Goal: Transaction & Acquisition: Purchase product/service

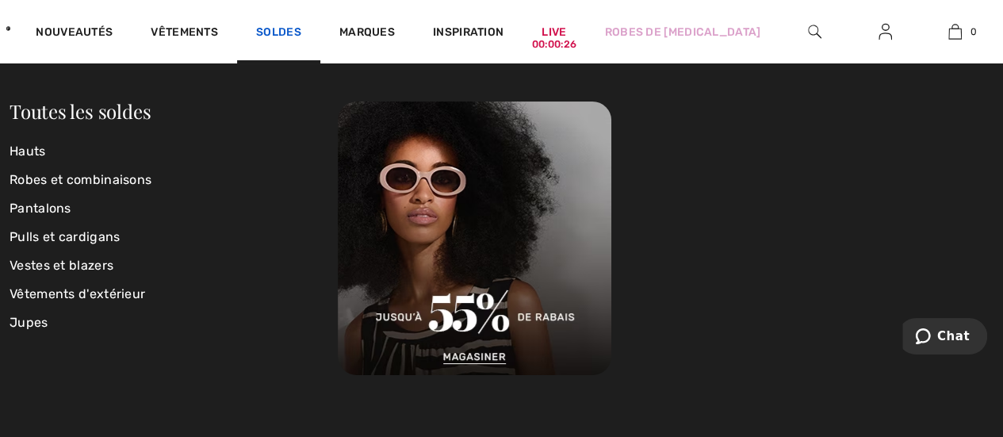
click at [301, 36] on link "Soldes" at bounding box center [278, 33] width 45 height 17
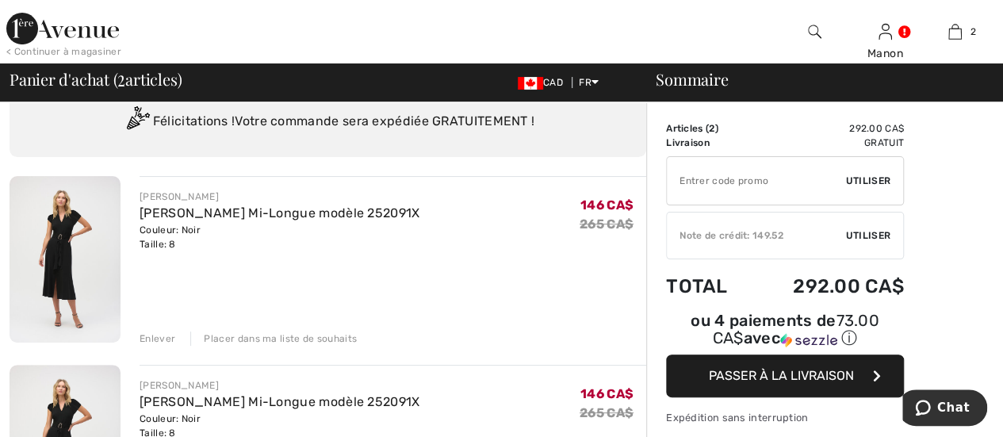
scroll to position [159, 0]
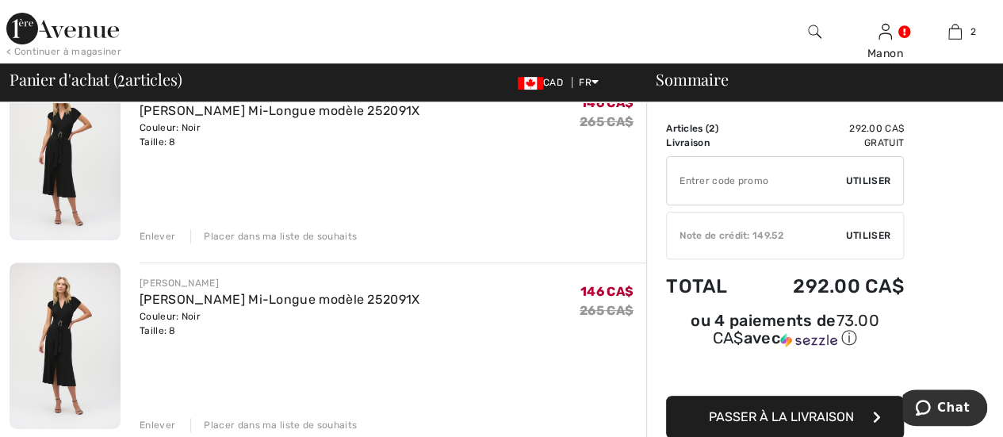
click at [151, 232] on div "Enlever" at bounding box center [158, 236] width 36 height 14
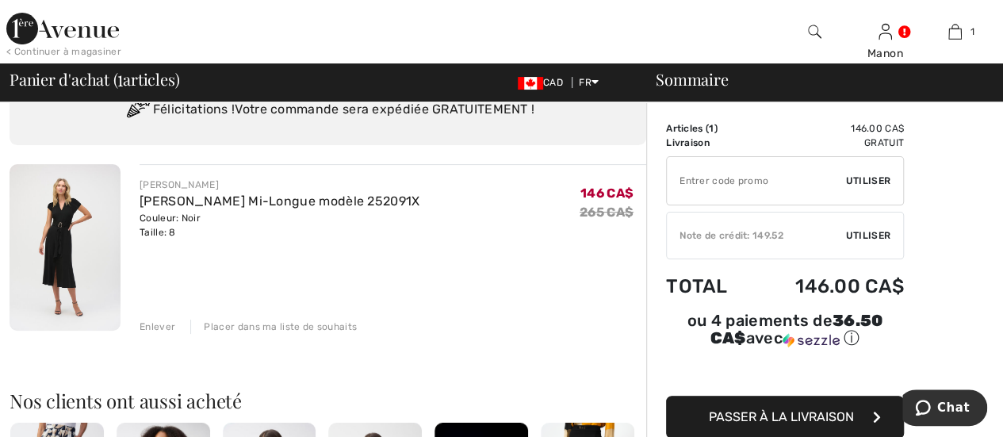
scroll to position [0, 0]
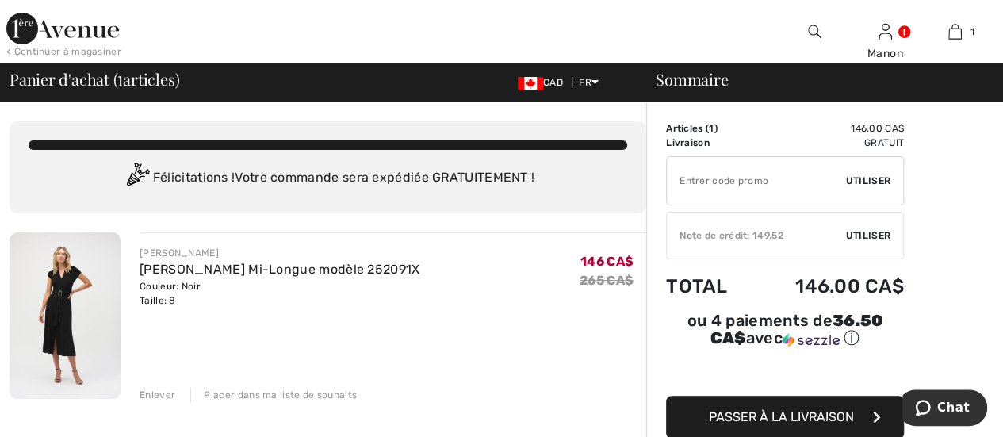
click at [683, 182] on input "TEXT" at bounding box center [756, 181] width 179 height 48
click at [880, 175] on span "Utiliser" at bounding box center [868, 181] width 44 height 14
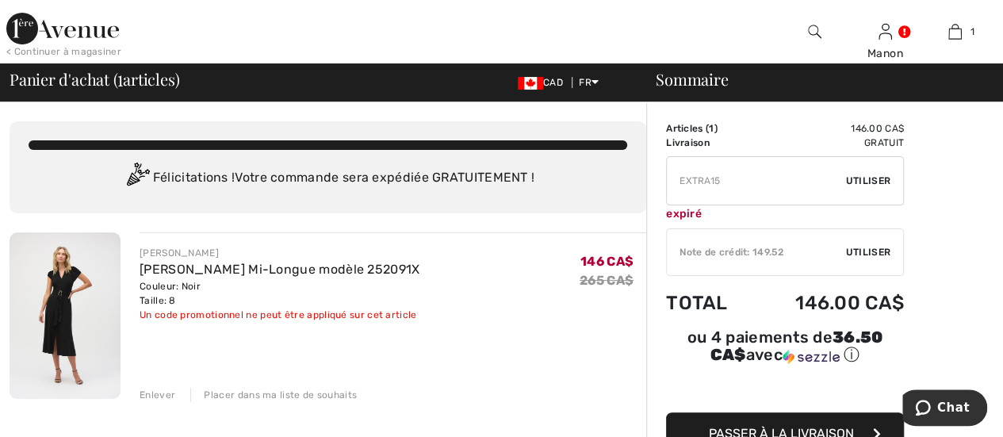
drag, startPoint x: 731, startPoint y: 181, endPoint x: 653, endPoint y: 182, distance: 77.7
type input "NEW15"
click at [867, 185] on span "Utiliser" at bounding box center [868, 181] width 44 height 14
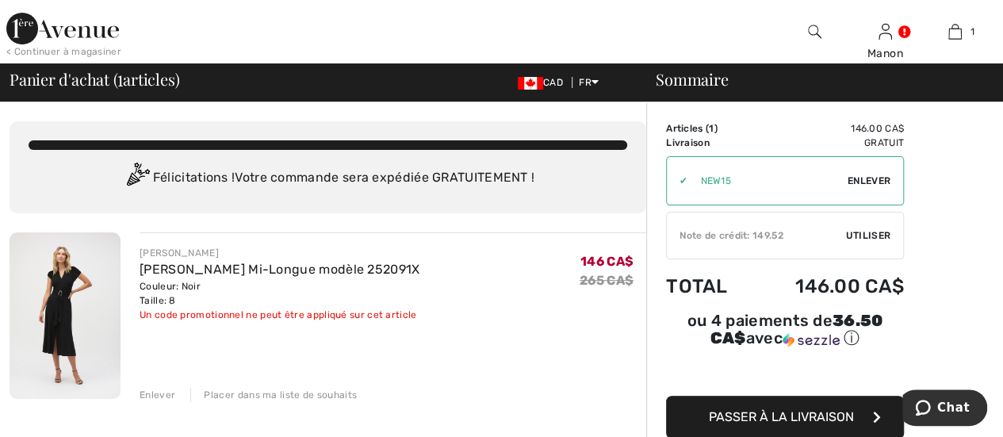
scroll to position [79, 0]
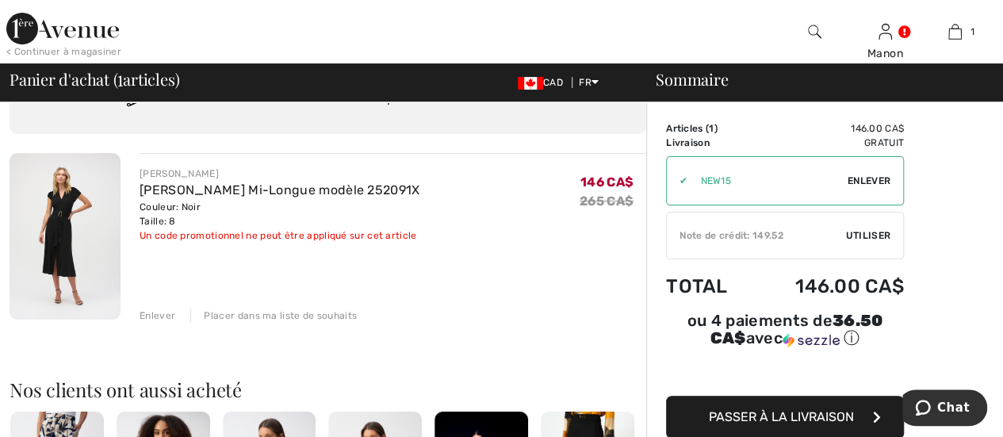
click at [874, 234] on span "Utiliser" at bounding box center [868, 235] width 44 height 14
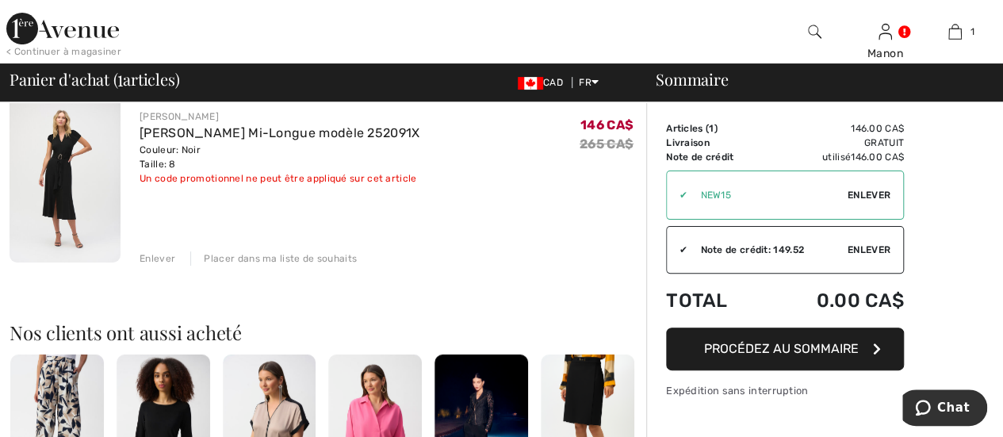
scroll to position [159, 0]
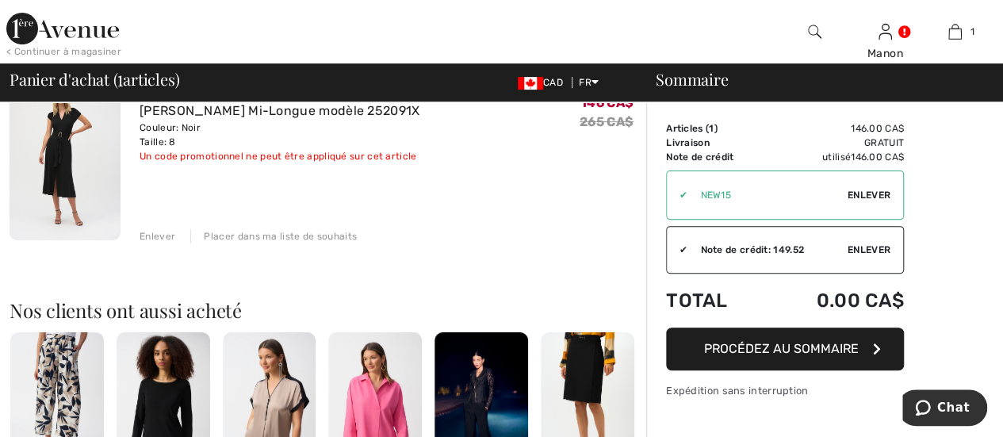
click at [777, 355] on span "Procédez au sommaire" at bounding box center [781, 348] width 155 height 15
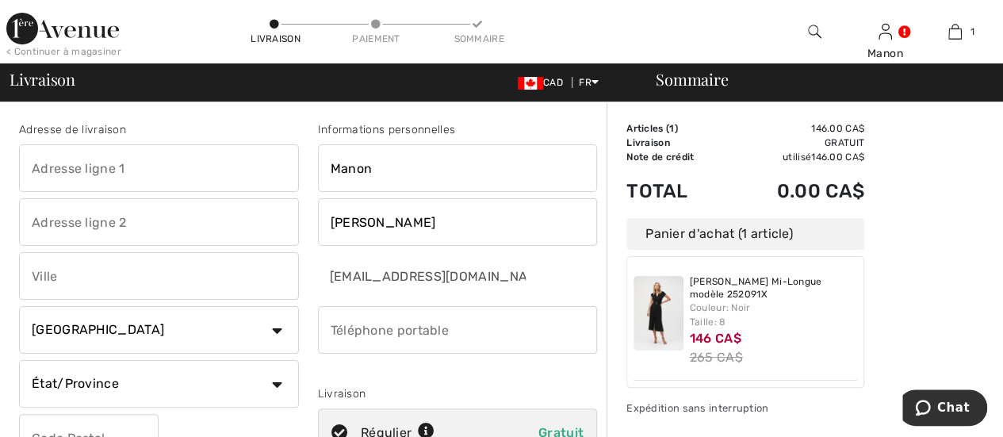
click at [159, 174] on input "text" at bounding box center [159, 168] width 280 height 48
type input "2740 CHEMIN GODDARD"
type input "Sherbrooke"
select select "QC"
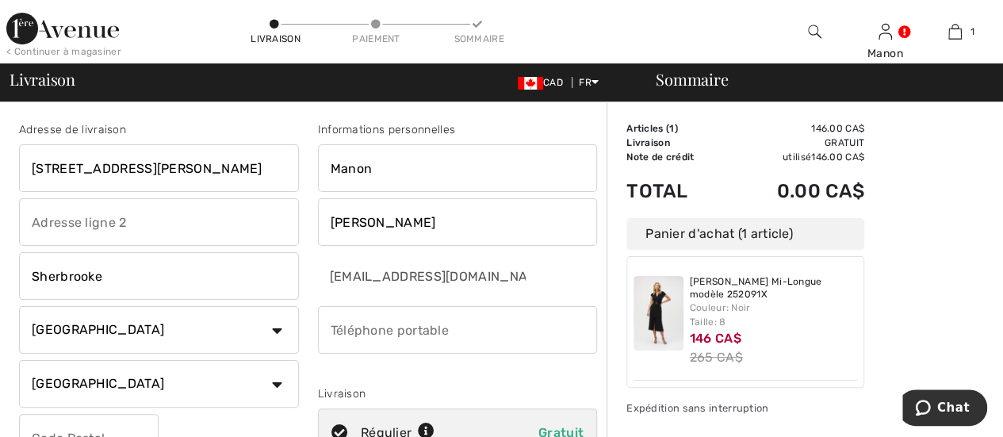
type input "J1H 0C4"
type input "8195634337"
type input "J1H0C4"
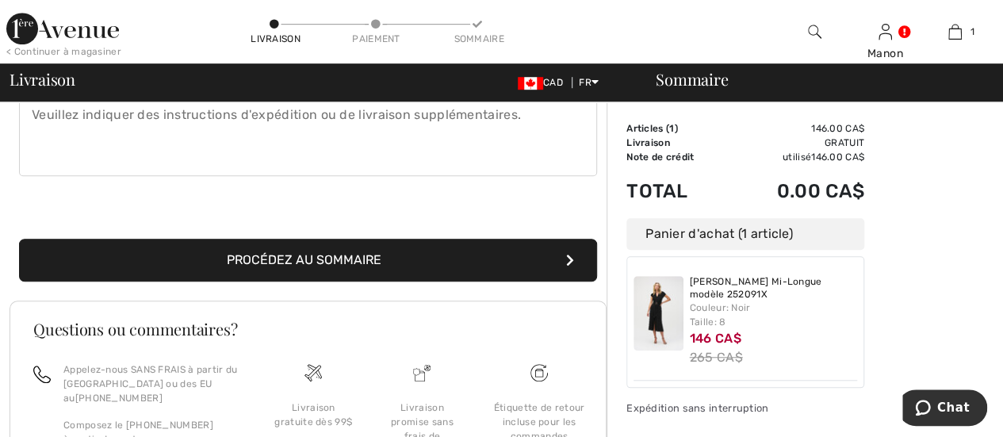
scroll to position [476, 0]
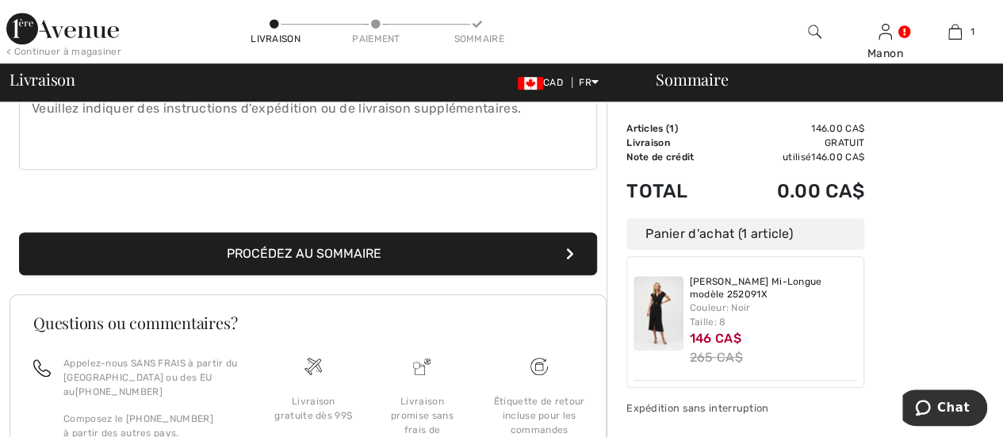
click at [463, 258] on button "Procédez au sommaire" at bounding box center [308, 253] width 578 height 43
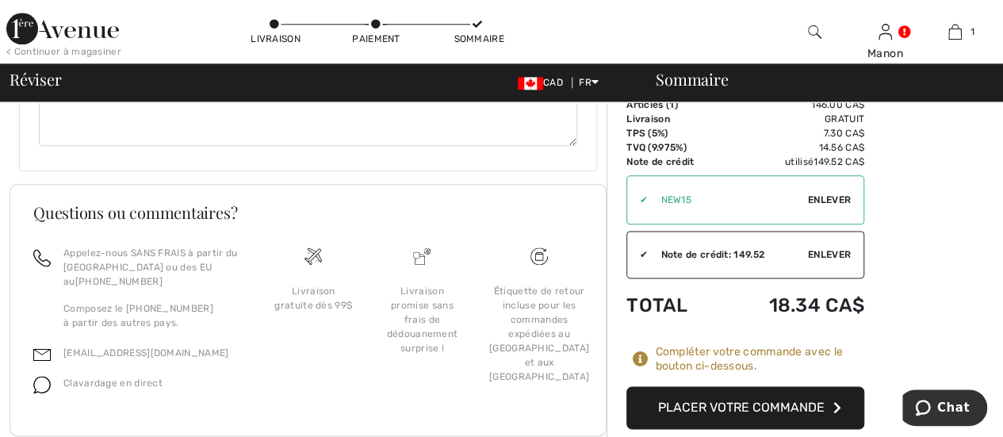
scroll to position [902, 0]
